Goal: Task Accomplishment & Management: Use online tool/utility

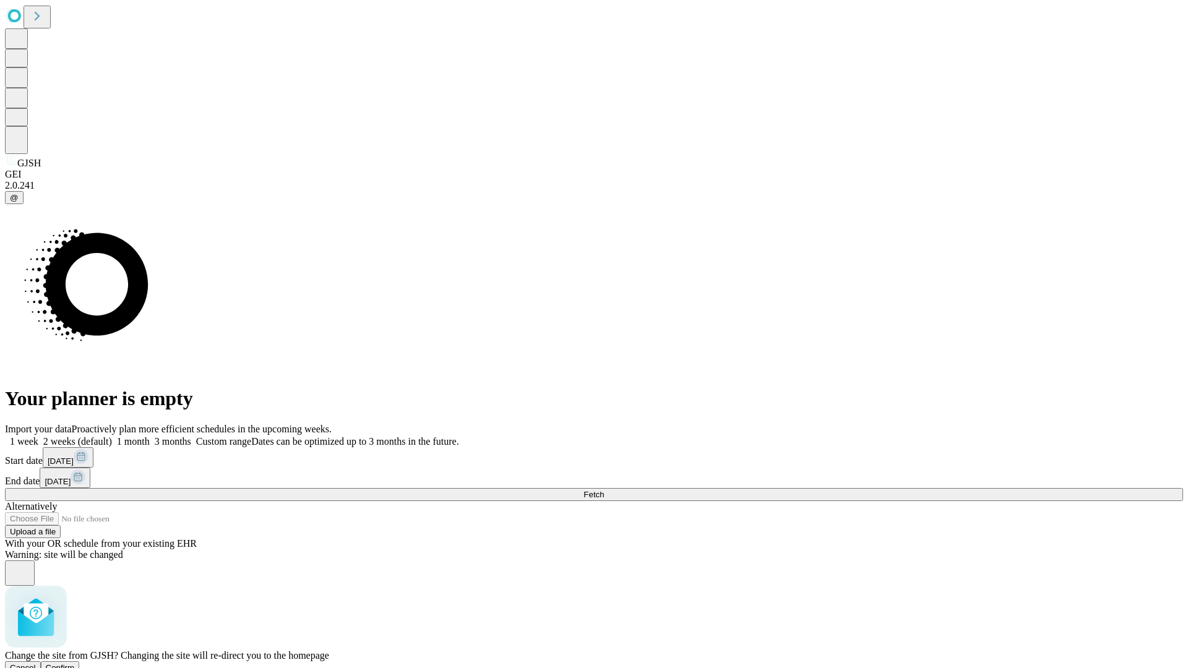
click at [75, 663] on span "Confirm" at bounding box center [60, 667] width 29 height 9
click at [112, 436] on label "2 weeks (default)" at bounding box center [75, 441] width 74 height 11
click at [604, 490] on span "Fetch" at bounding box center [593, 494] width 20 height 9
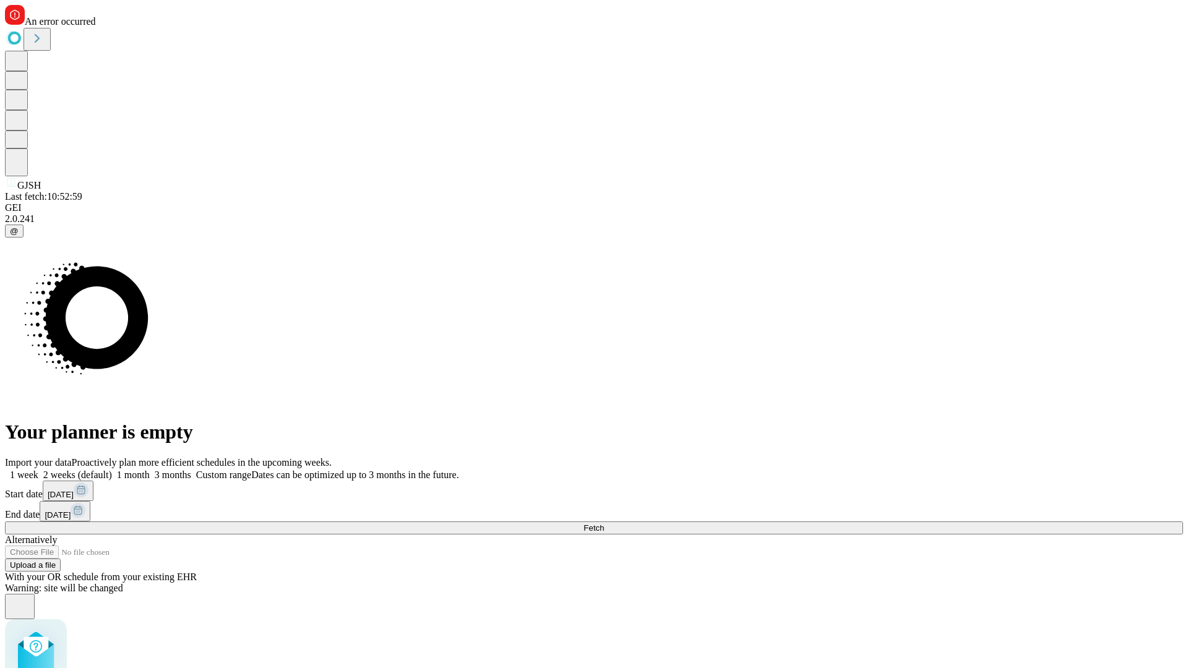
click at [112, 469] on label "2 weeks (default)" at bounding box center [75, 474] width 74 height 11
click at [604, 523] on span "Fetch" at bounding box center [593, 527] width 20 height 9
click at [112, 469] on label "2 weeks (default)" at bounding box center [75, 474] width 74 height 11
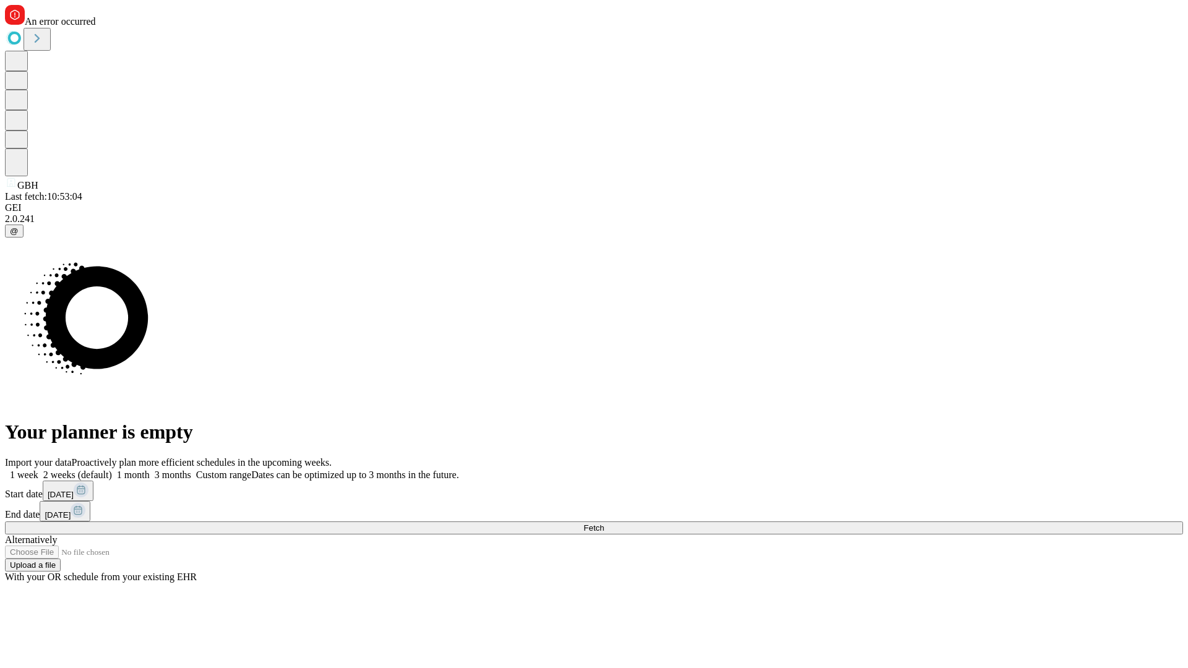
click at [604, 523] on span "Fetch" at bounding box center [593, 527] width 20 height 9
click at [112, 469] on label "2 weeks (default)" at bounding box center [75, 474] width 74 height 11
click at [604, 523] on span "Fetch" at bounding box center [593, 527] width 20 height 9
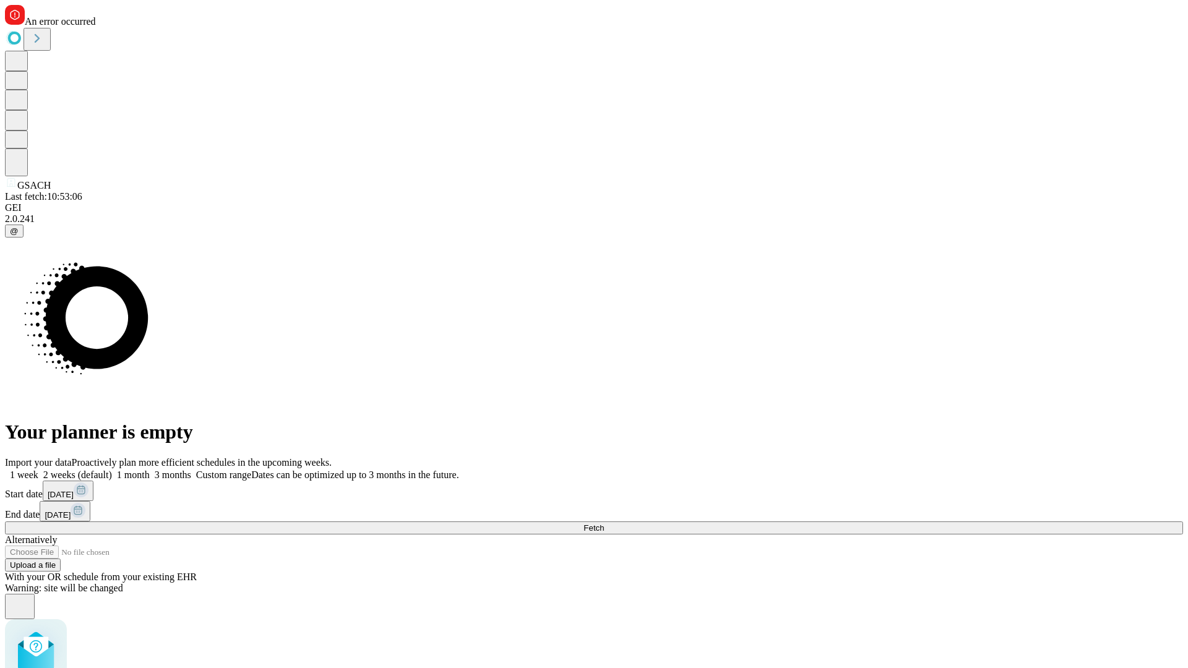
click at [112, 469] on label "2 weeks (default)" at bounding box center [75, 474] width 74 height 11
click at [604, 523] on span "Fetch" at bounding box center [593, 527] width 20 height 9
click at [112, 469] on label "2 weeks (default)" at bounding box center [75, 474] width 74 height 11
click at [604, 523] on span "Fetch" at bounding box center [593, 527] width 20 height 9
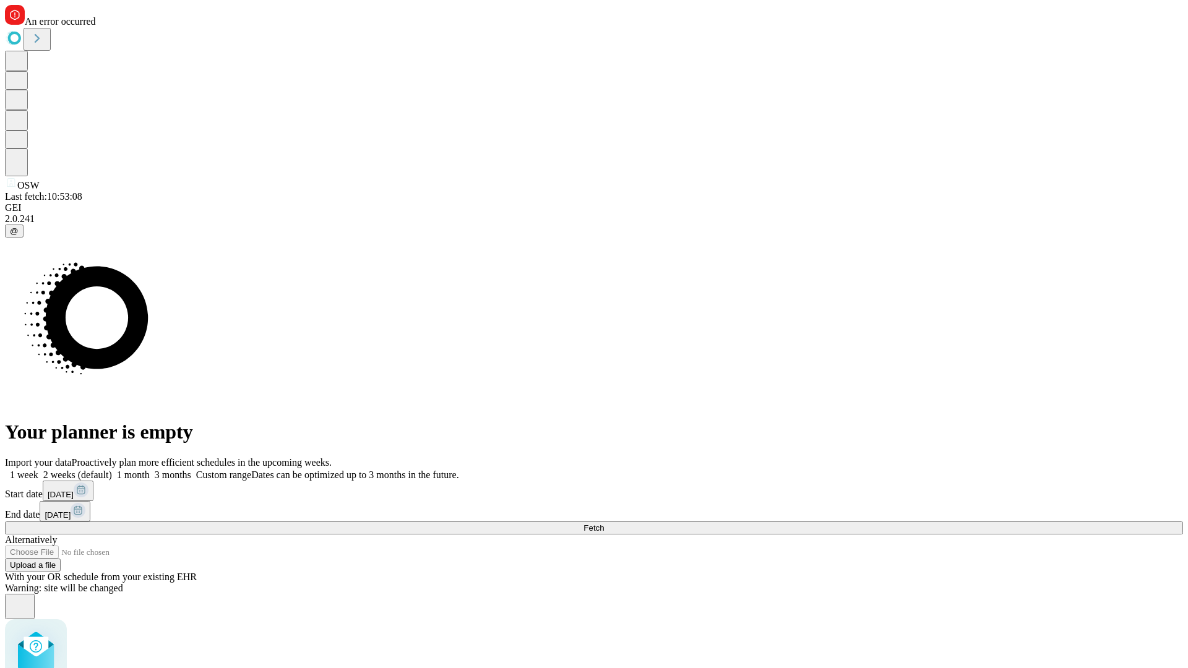
click at [112, 469] on label "2 weeks (default)" at bounding box center [75, 474] width 74 height 11
click at [604, 523] on span "Fetch" at bounding box center [593, 527] width 20 height 9
click at [112, 469] on label "2 weeks (default)" at bounding box center [75, 474] width 74 height 11
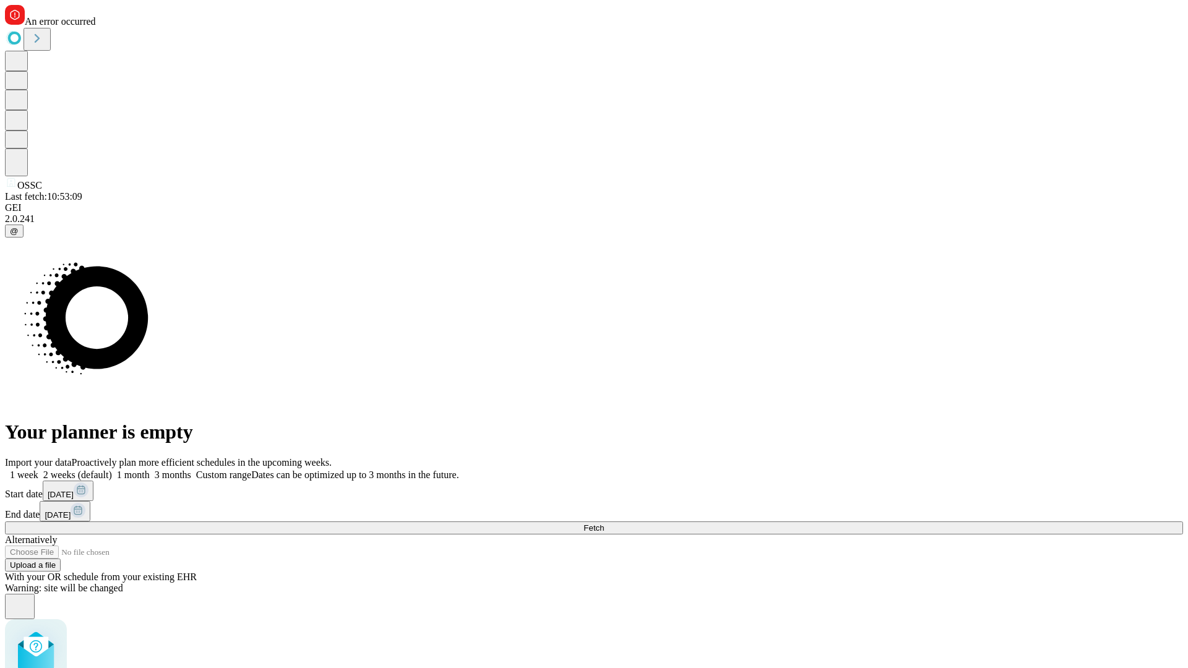
click at [604, 523] on span "Fetch" at bounding box center [593, 527] width 20 height 9
click at [112, 469] on label "2 weeks (default)" at bounding box center [75, 474] width 74 height 11
click at [604, 523] on span "Fetch" at bounding box center [593, 527] width 20 height 9
